Goal: Find specific page/section: Find specific page/section

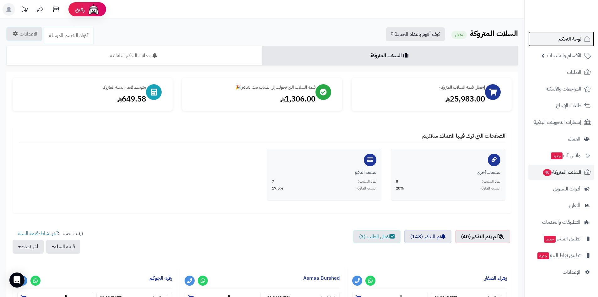
click at [571, 39] on span "لوحة التحكم" at bounding box center [570, 39] width 23 height 9
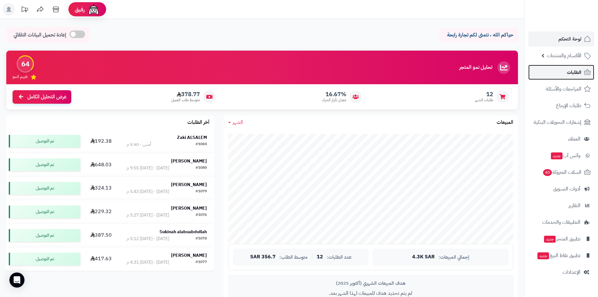
click at [576, 71] on span "الطلبات" at bounding box center [574, 72] width 14 height 9
